Goal: Find specific page/section: Find specific page/section

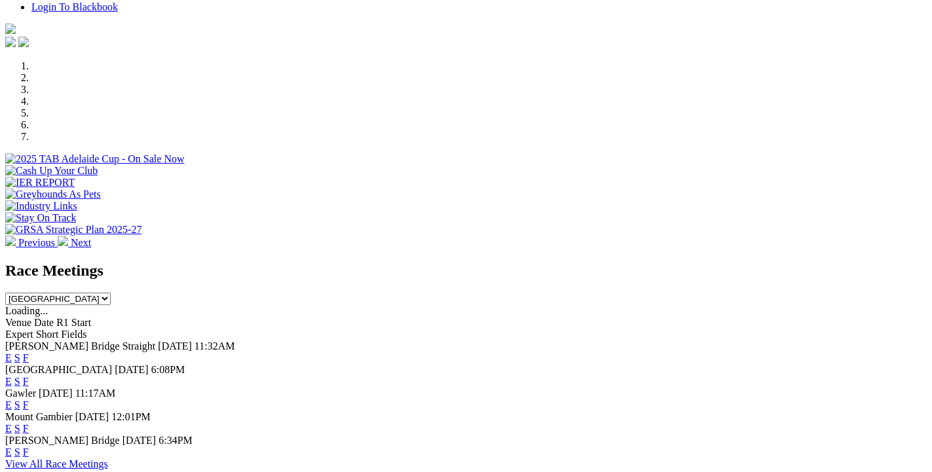
scroll to position [425, 0]
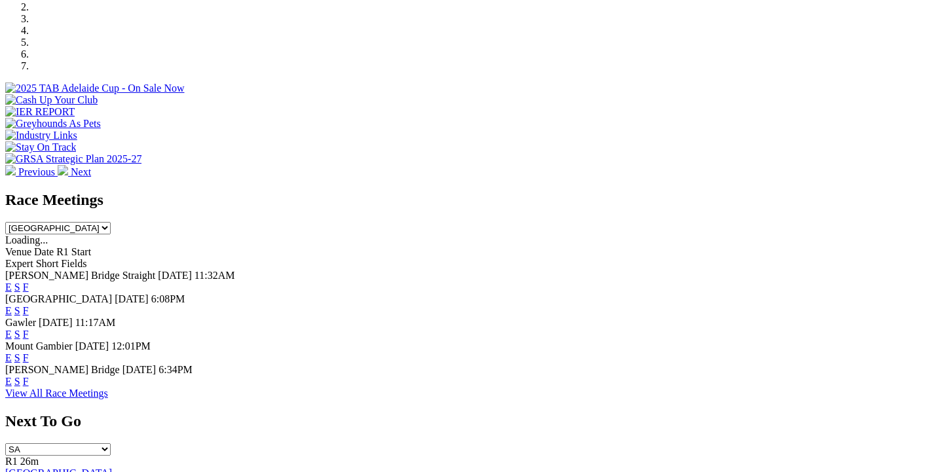
click at [108, 388] on link "View All Race Meetings" at bounding box center [56, 393] width 103 height 11
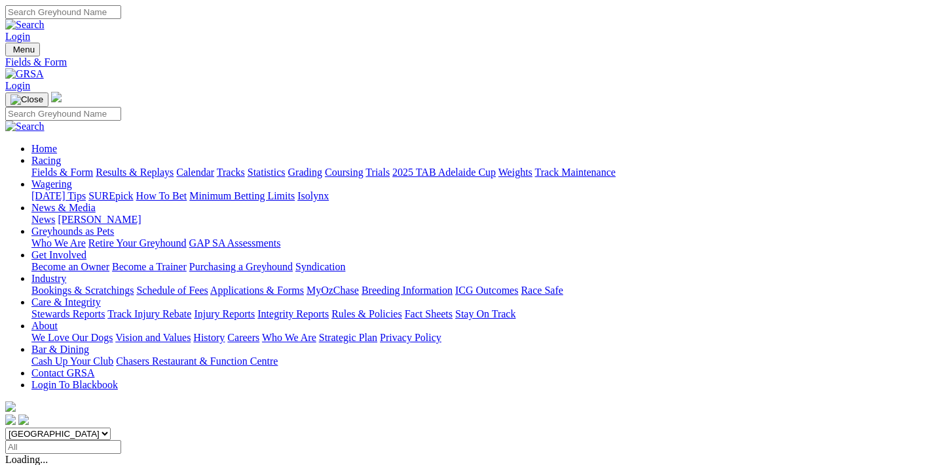
scroll to position [348, 0]
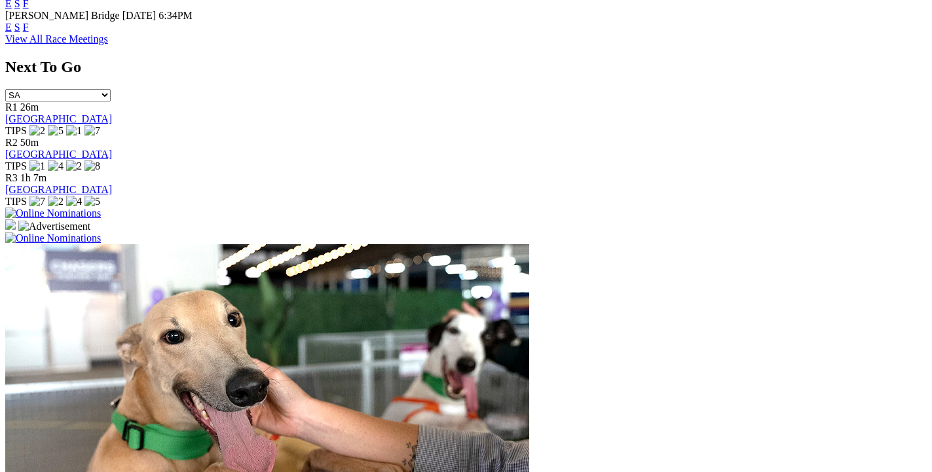
scroll to position [425, 0]
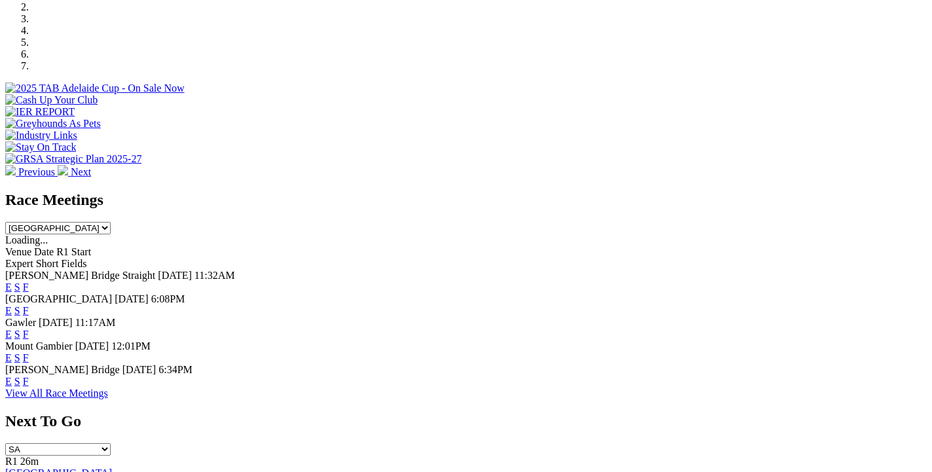
click at [37, 400] on div "Race Meetings South Australia New South Wales Northern Territory Queensland Tas…" at bounding box center [466, 295] width 922 height 208
click at [108, 388] on link "View All Race Meetings" at bounding box center [56, 393] width 103 height 11
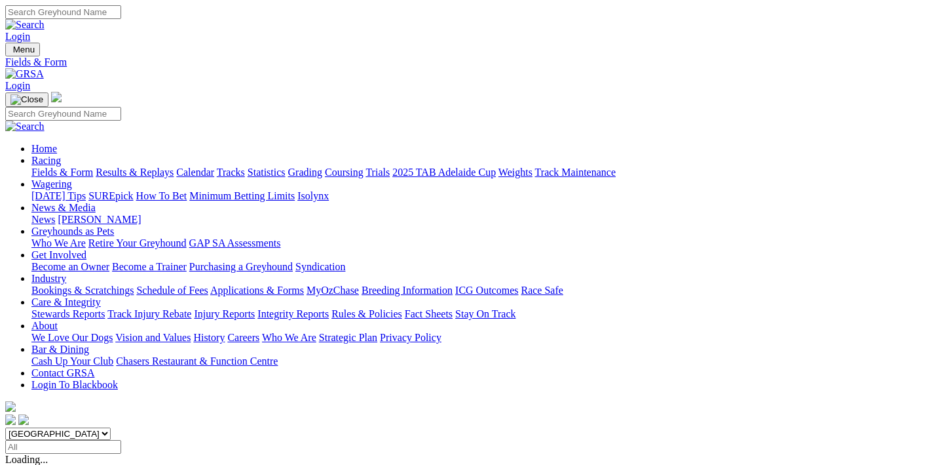
scroll to position [209, 0]
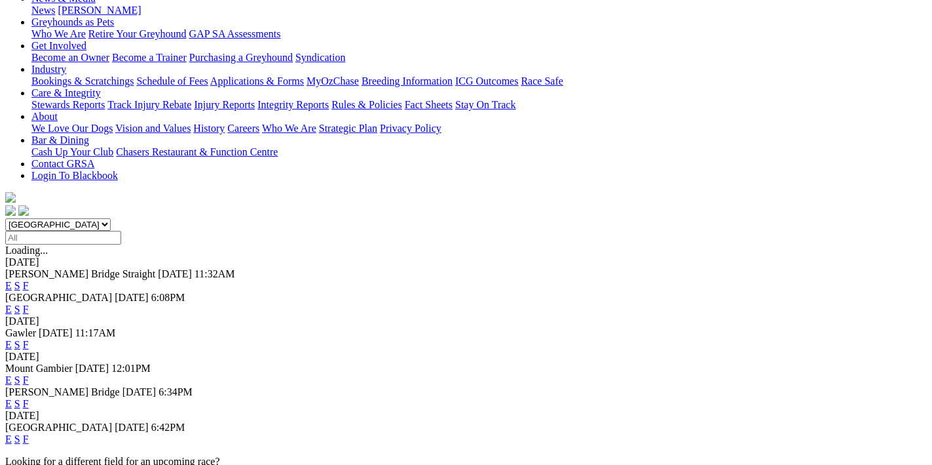
click at [29, 433] on link "F" at bounding box center [26, 438] width 6 height 11
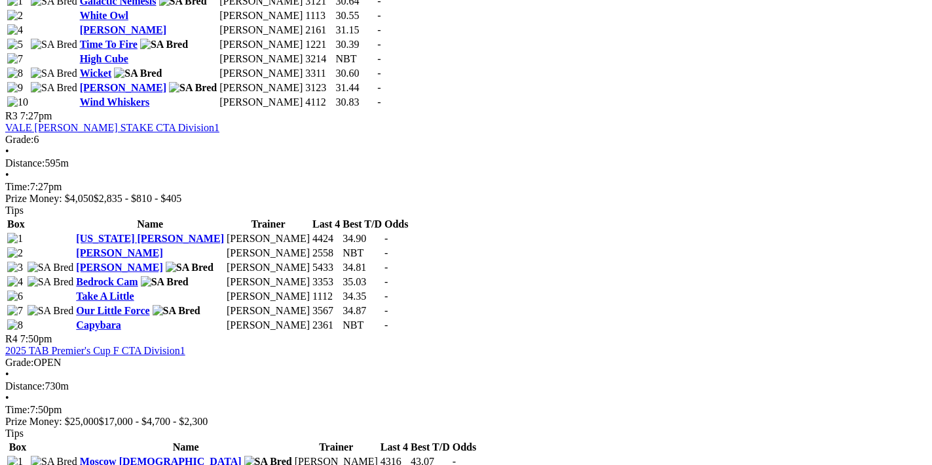
scroll to position [976, 0]
